Goal: Transaction & Acquisition: Purchase product/service

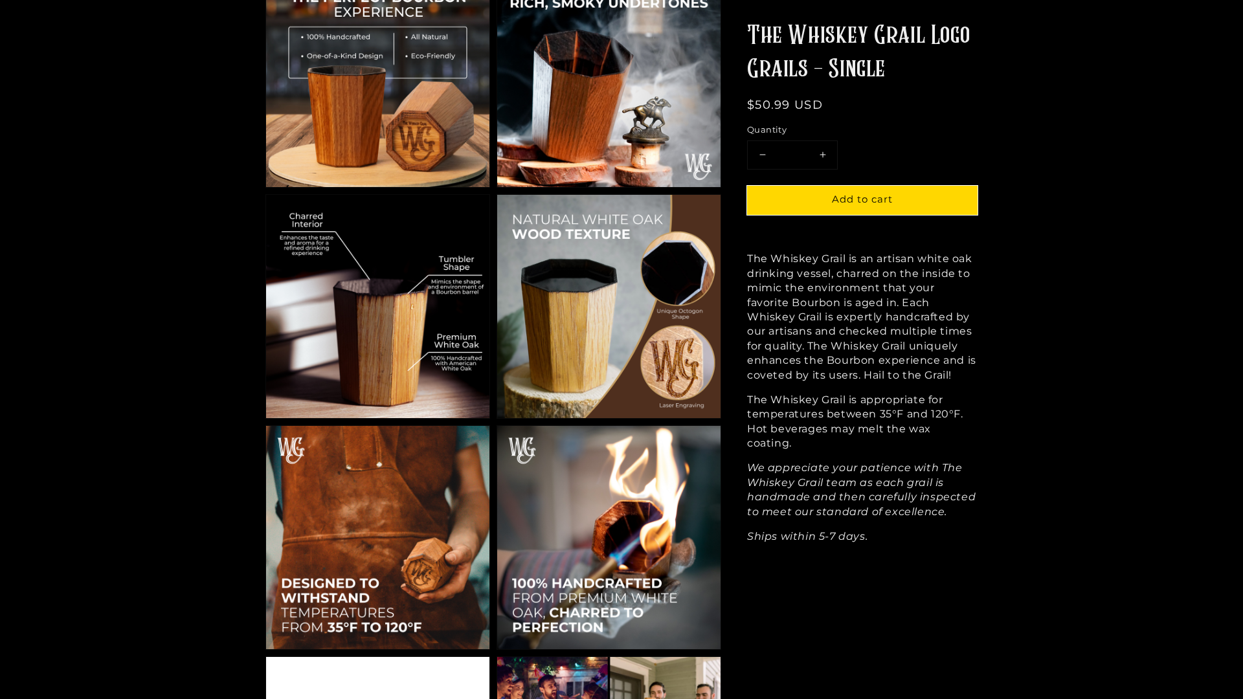
scroll to position [1251, 0]
